Goal: Navigation & Orientation: Find specific page/section

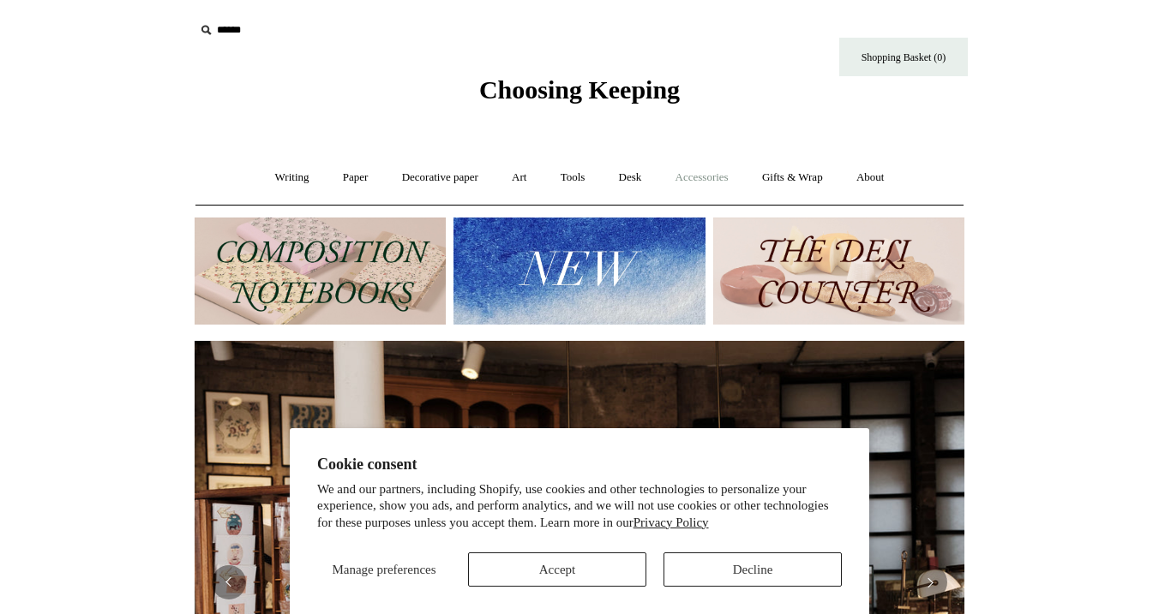
click at [726, 180] on link "Accessories +" at bounding box center [702, 177] width 84 height 45
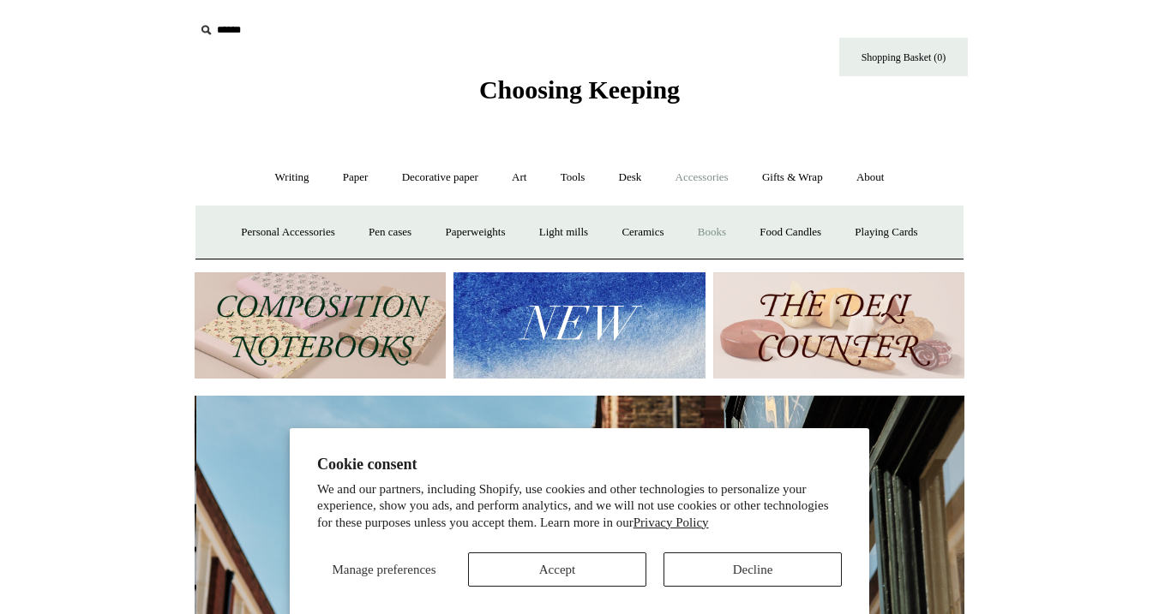
scroll to position [0, 770]
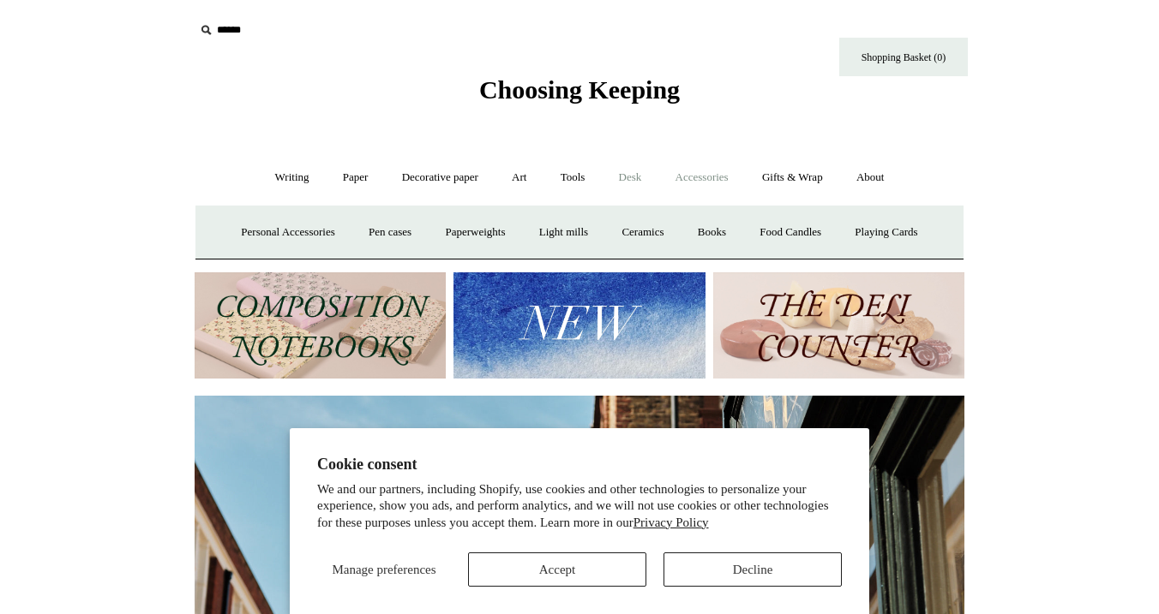
click at [625, 179] on link "Desk +" at bounding box center [630, 177] width 54 height 45
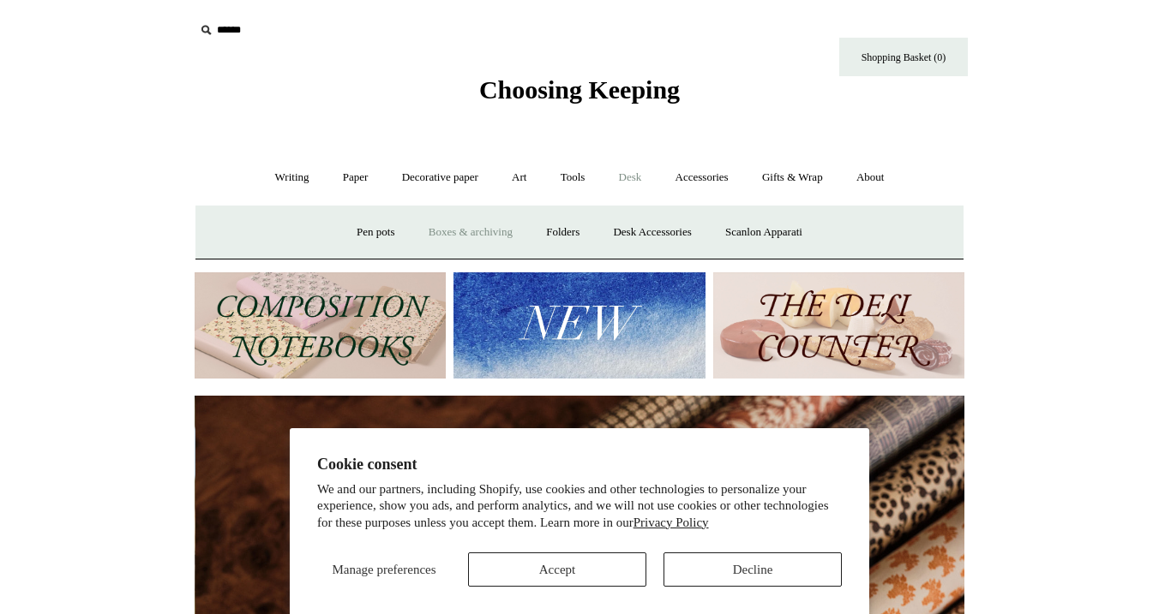
scroll to position [0, 1539]
click at [494, 233] on link "Boxes & archiving" at bounding box center [470, 232] width 115 height 45
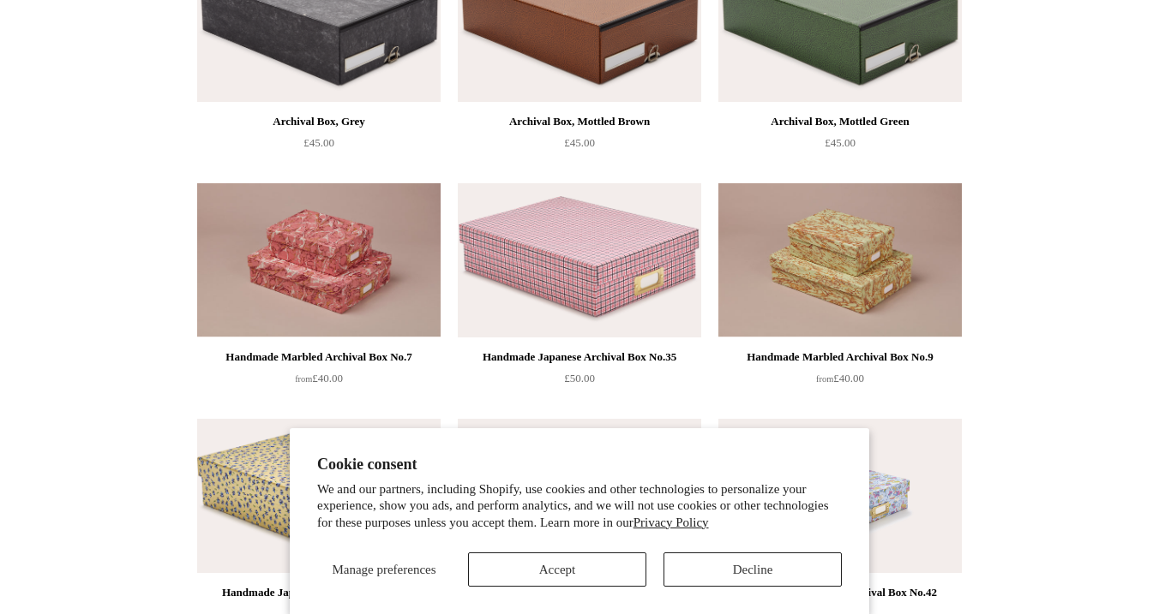
scroll to position [1046, 0]
